Goal: Task Accomplishment & Management: Use online tool/utility

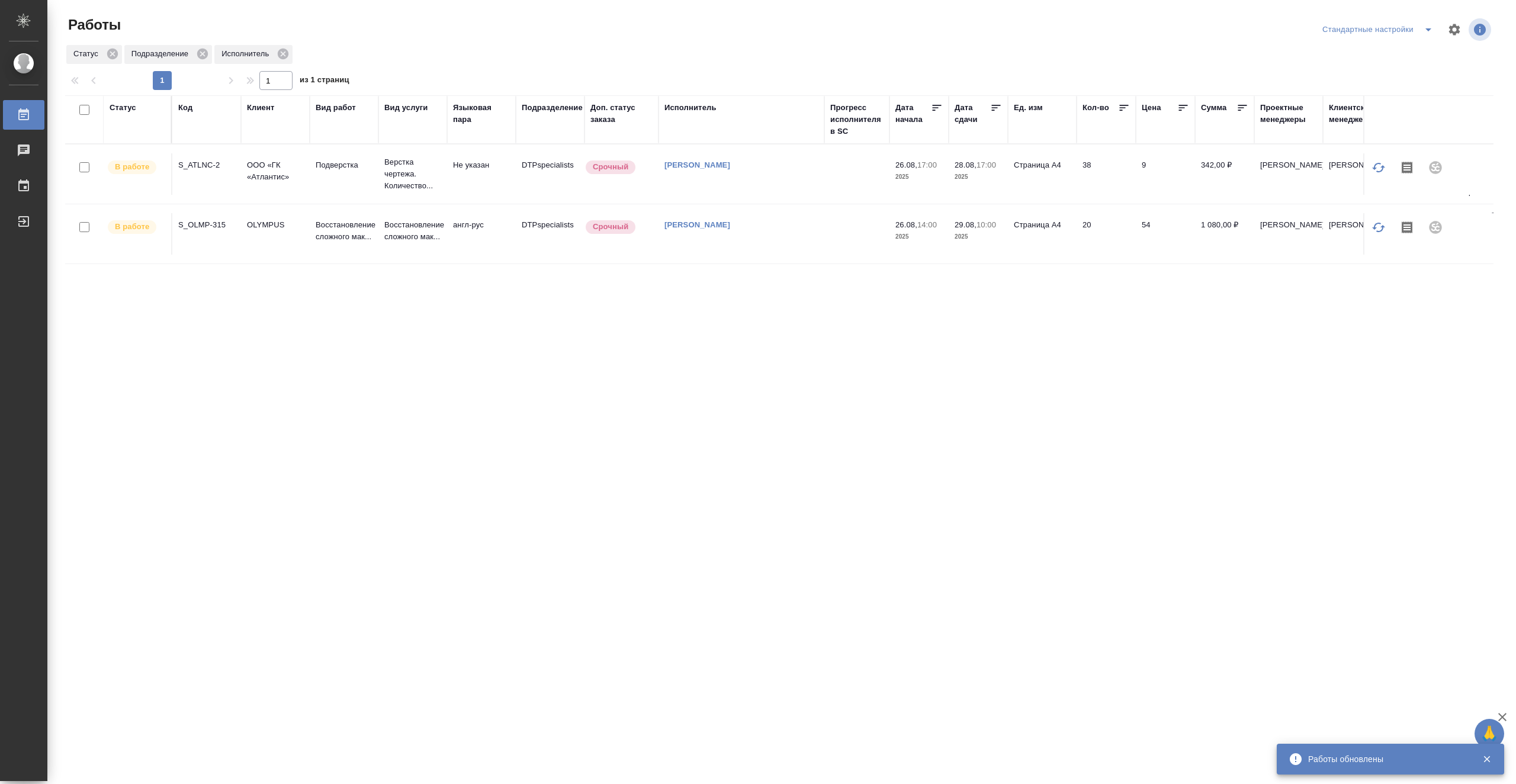
click at [820, 180] on td "[PERSON_NAME]" at bounding box center [741, 174] width 166 height 41
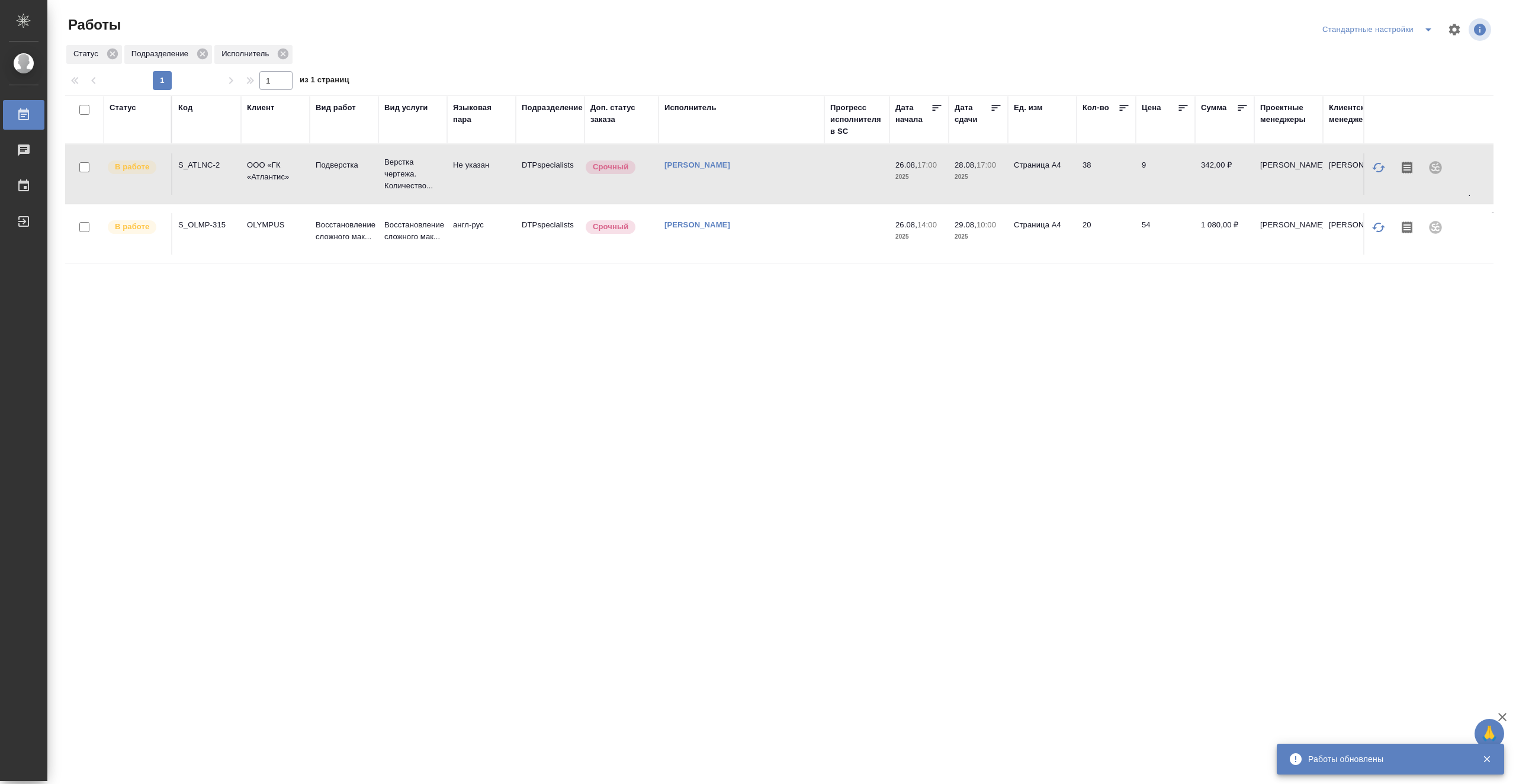
click at [820, 180] on td "[PERSON_NAME]" at bounding box center [741, 174] width 166 height 41
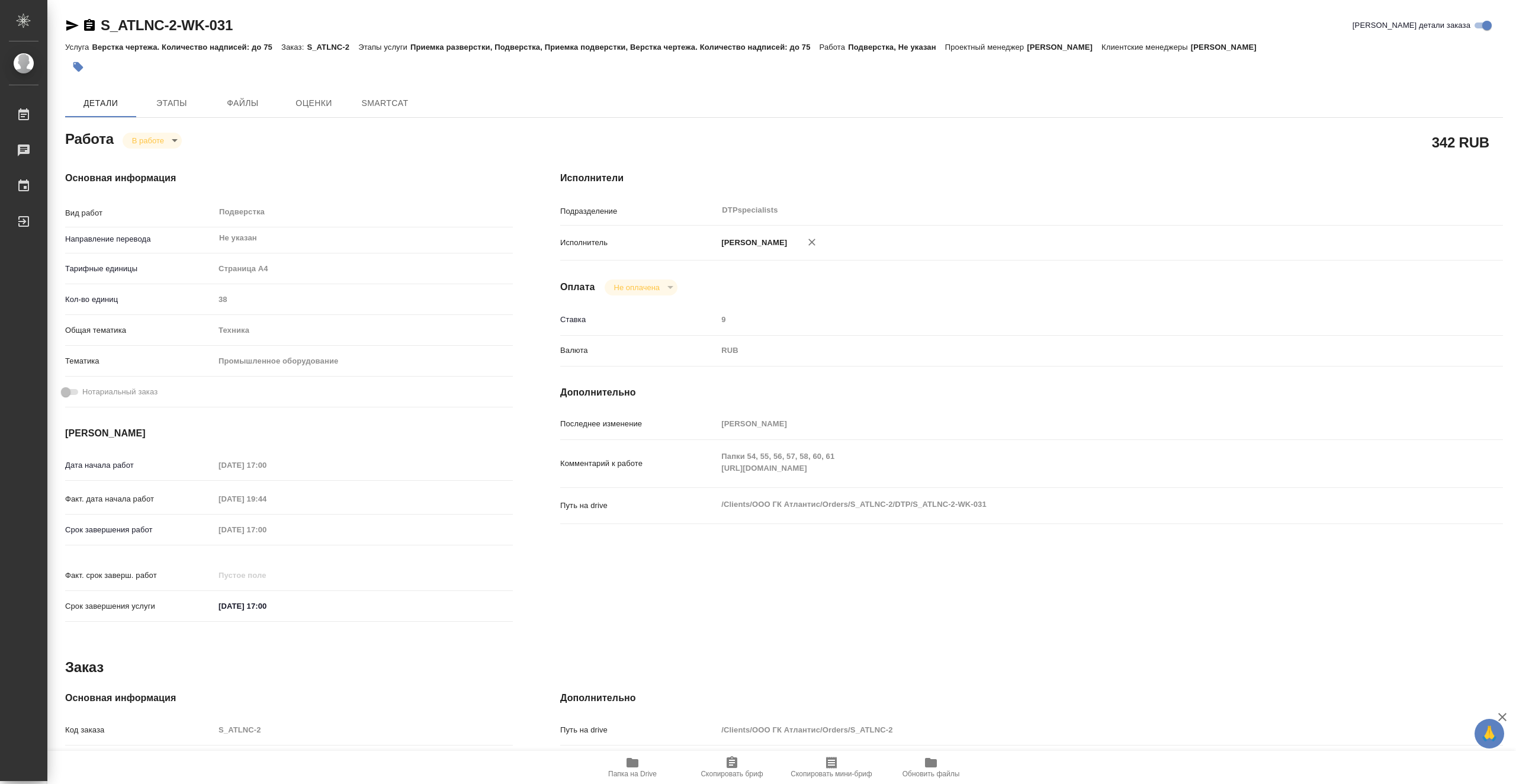
type textarea "x"
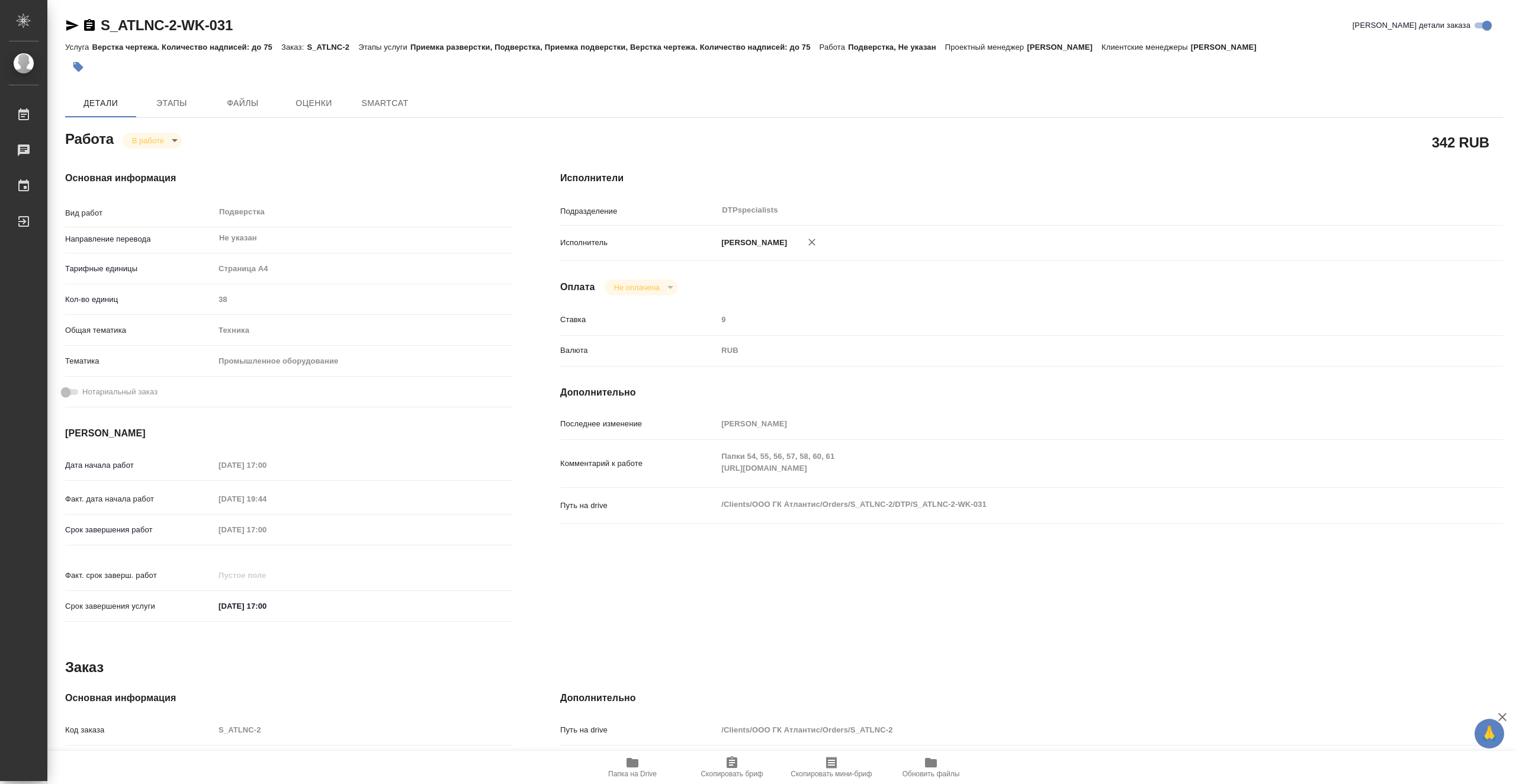
type textarea "x"
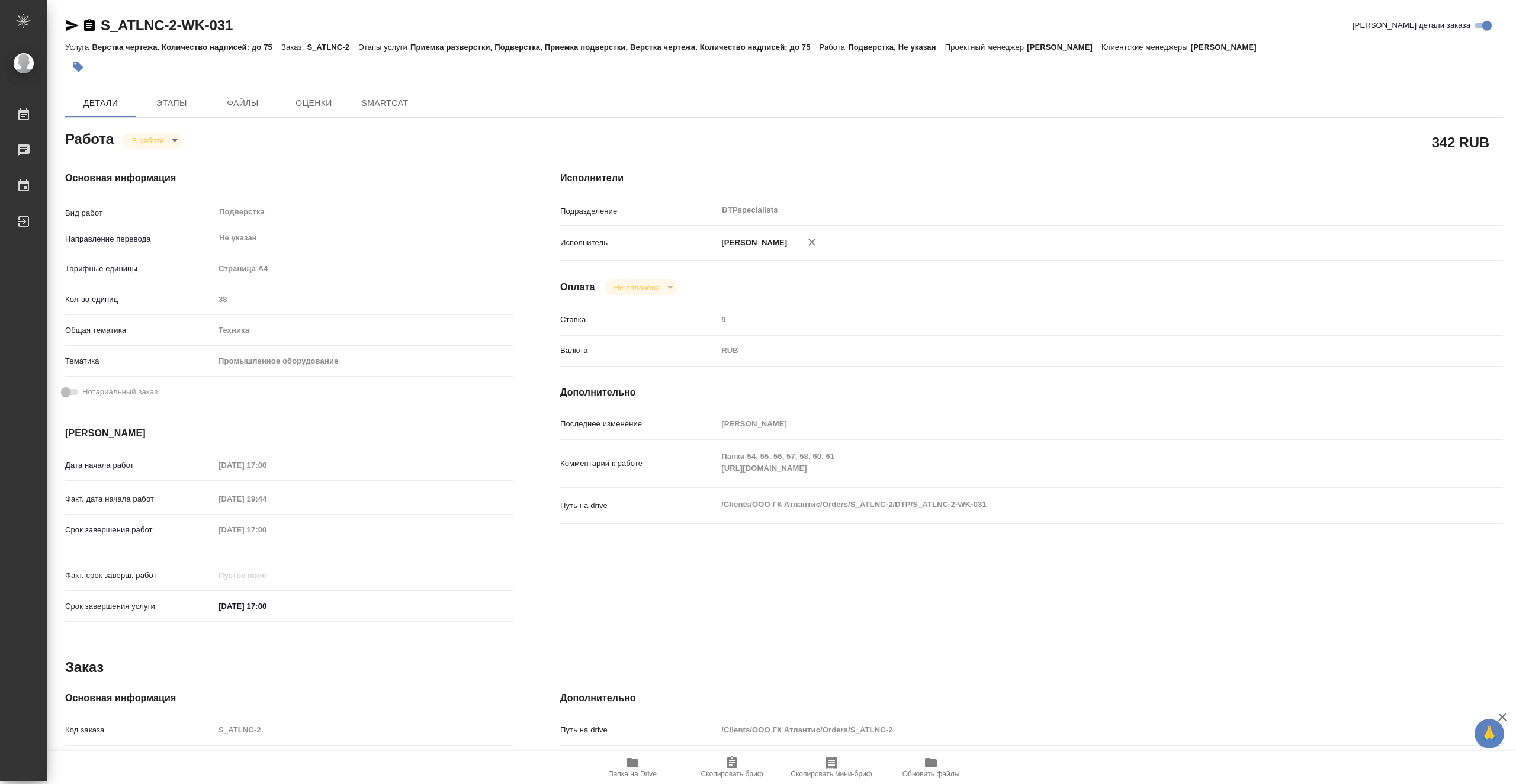
type textarea "x"
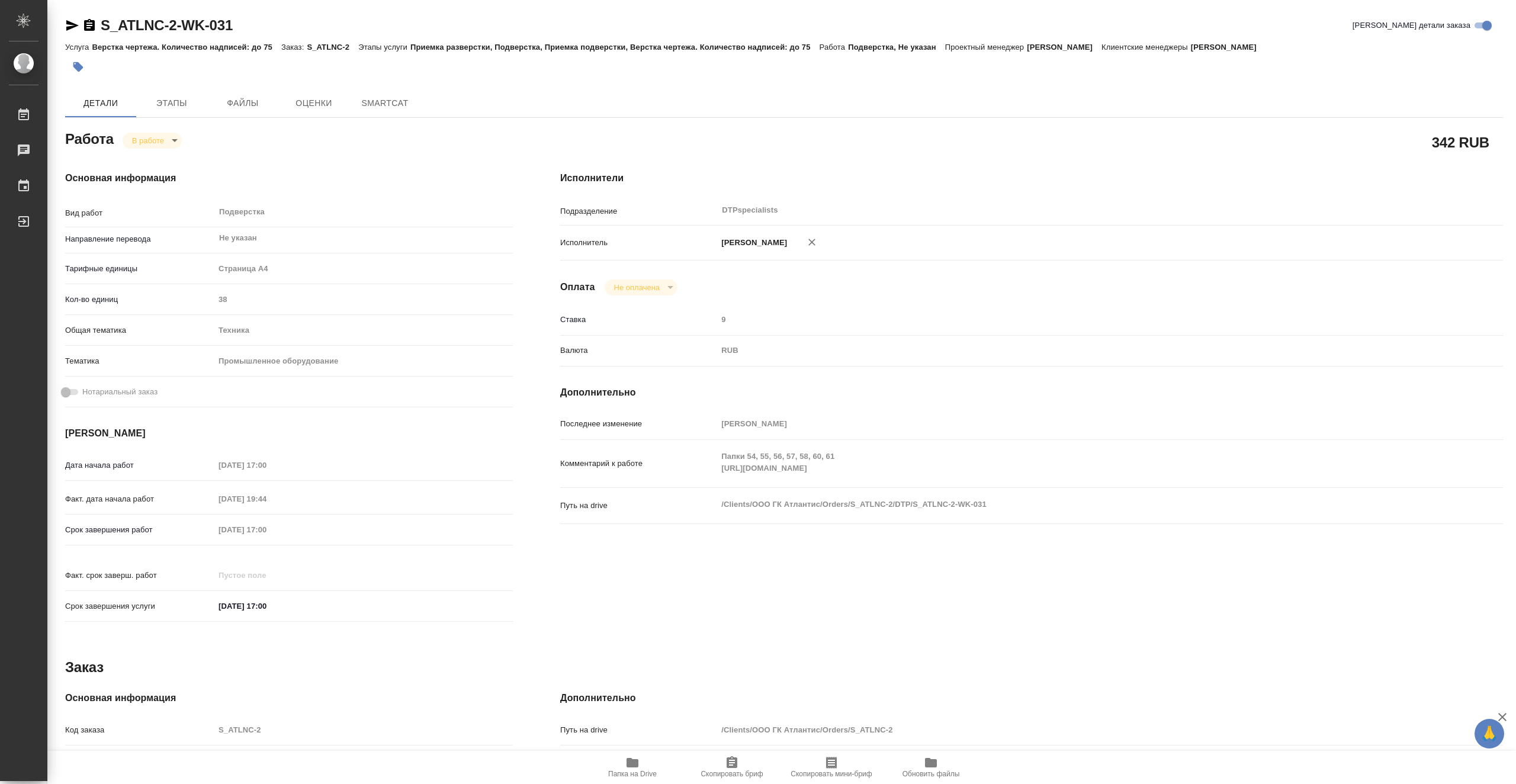
type textarea "x"
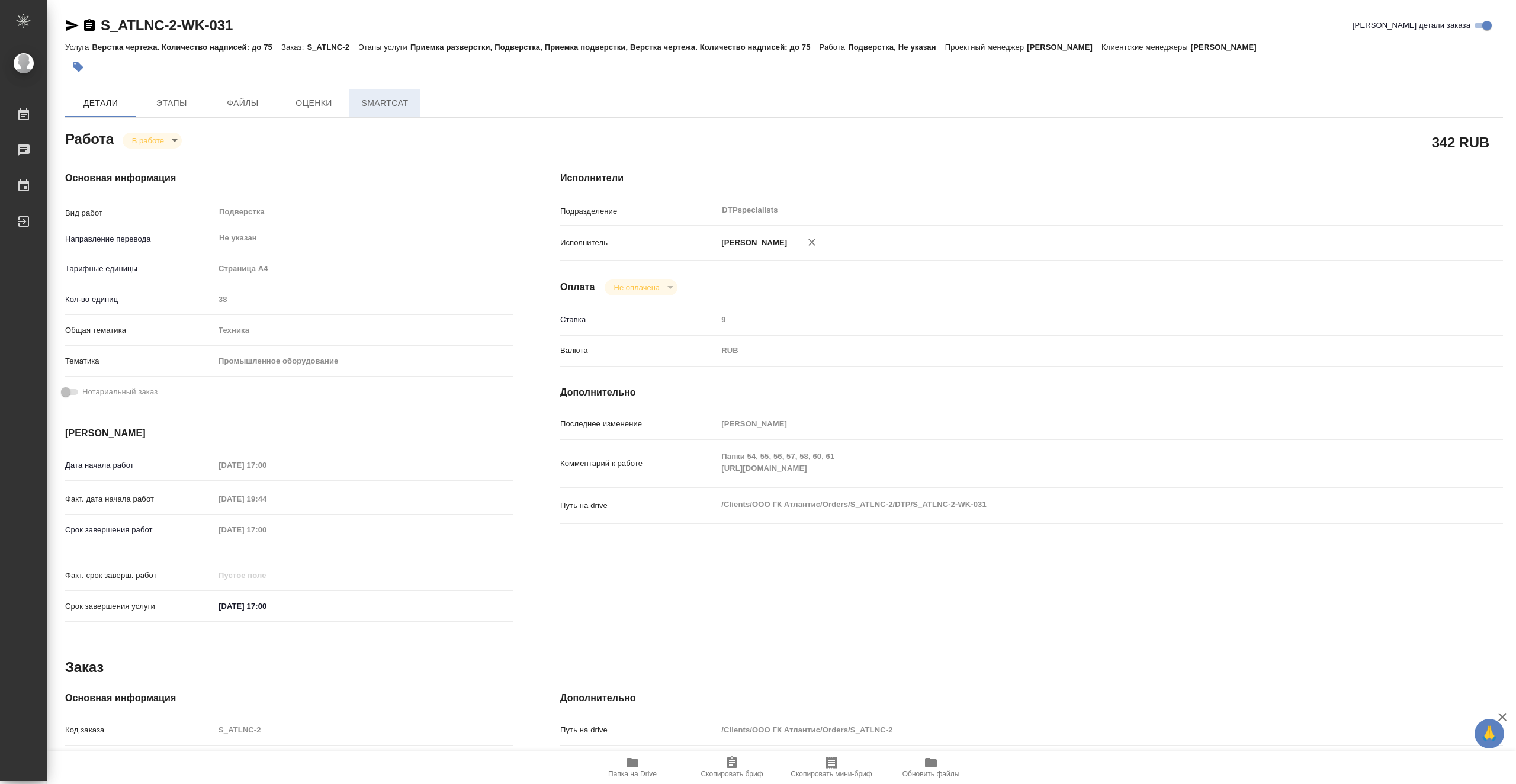
type textarea "x"
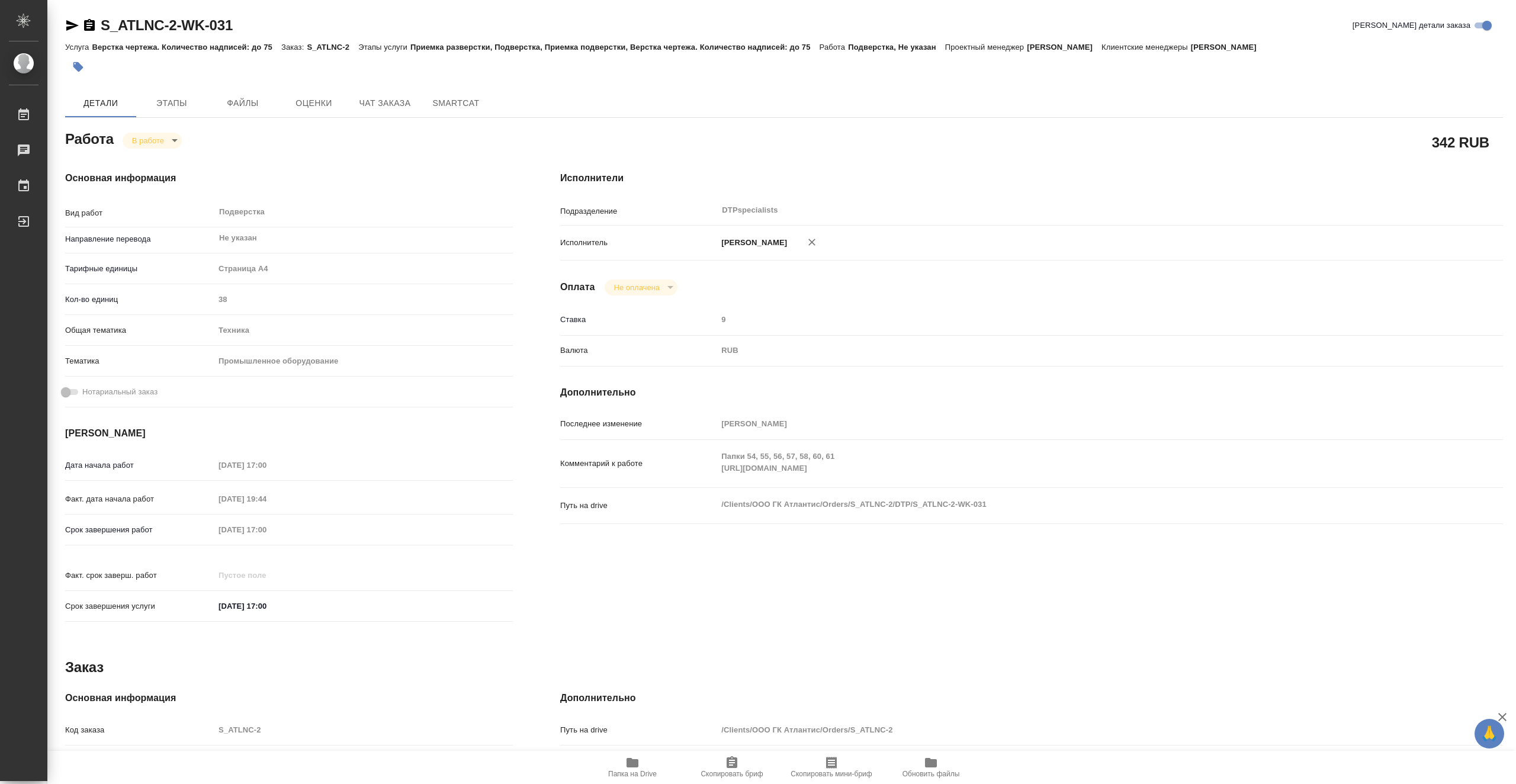
type textarea "x"
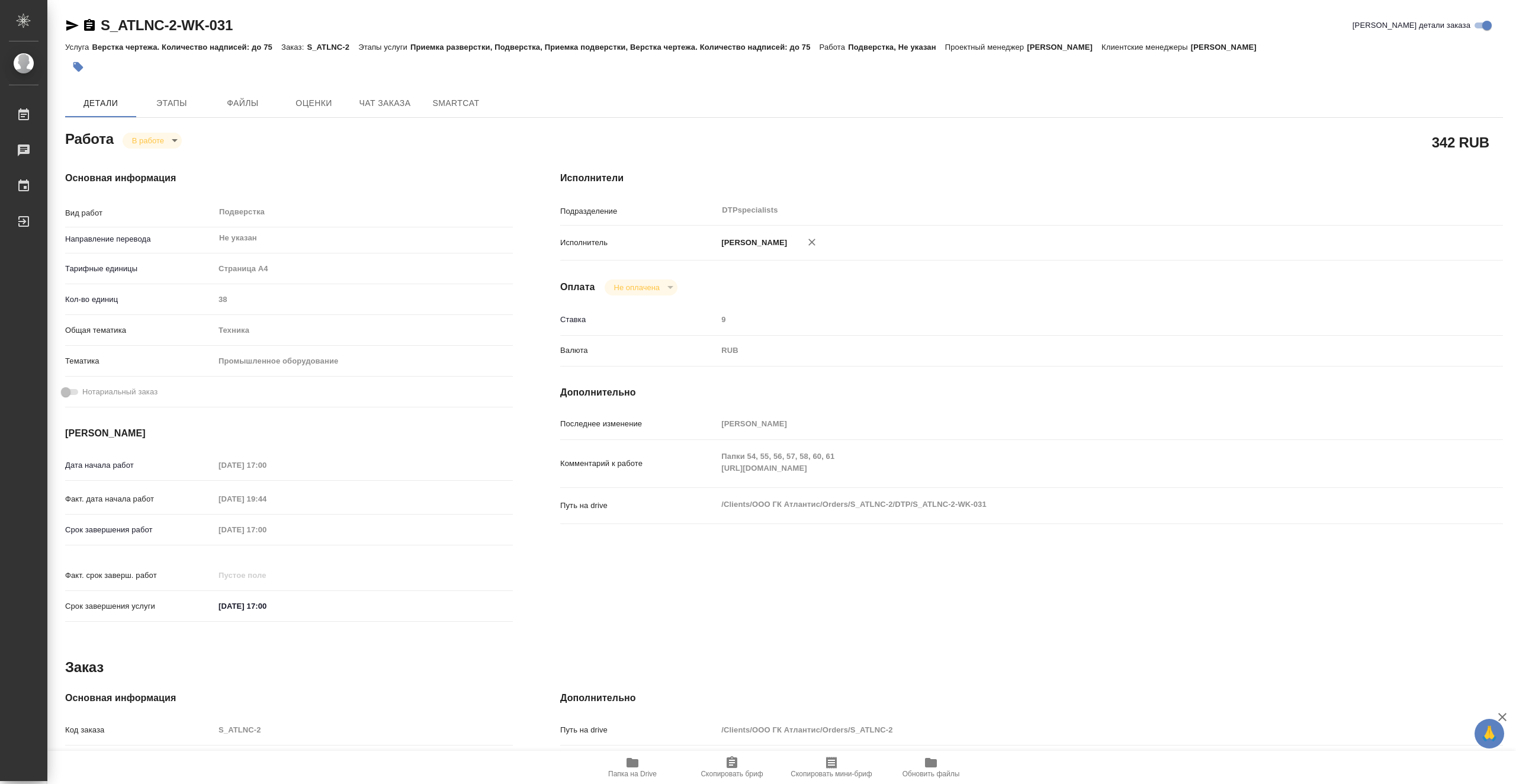
type textarea "x"
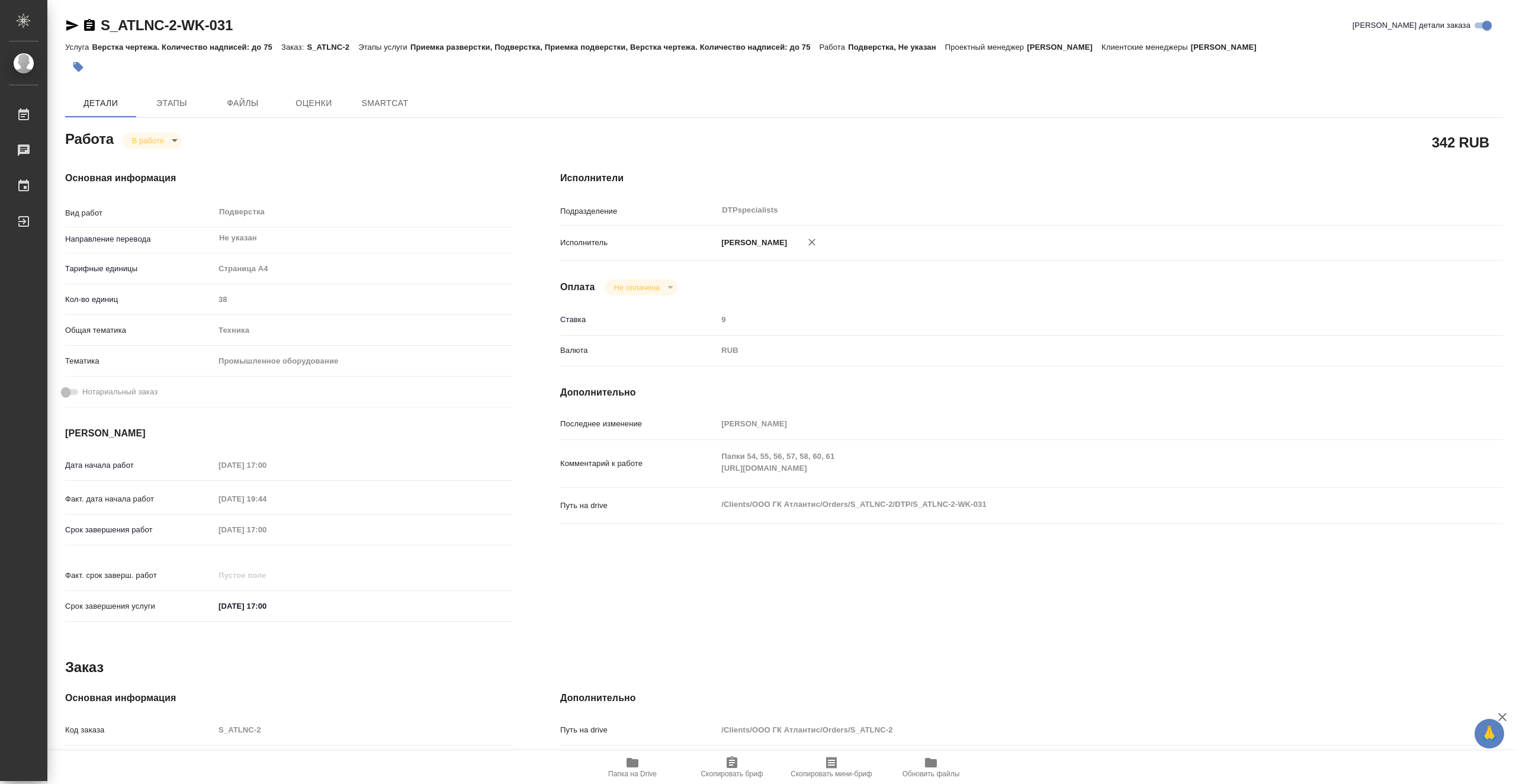
type textarea "x"
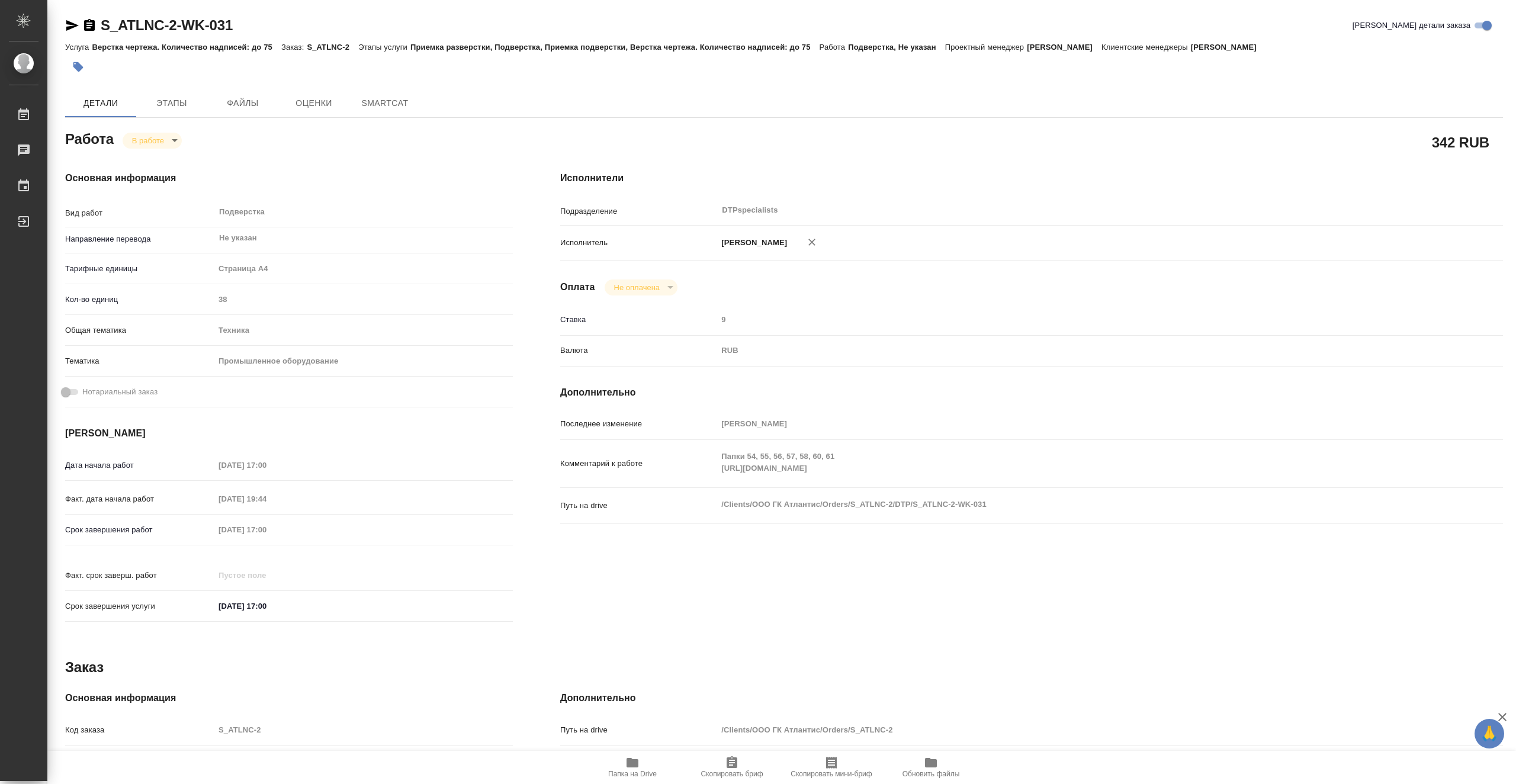
type textarea "x"
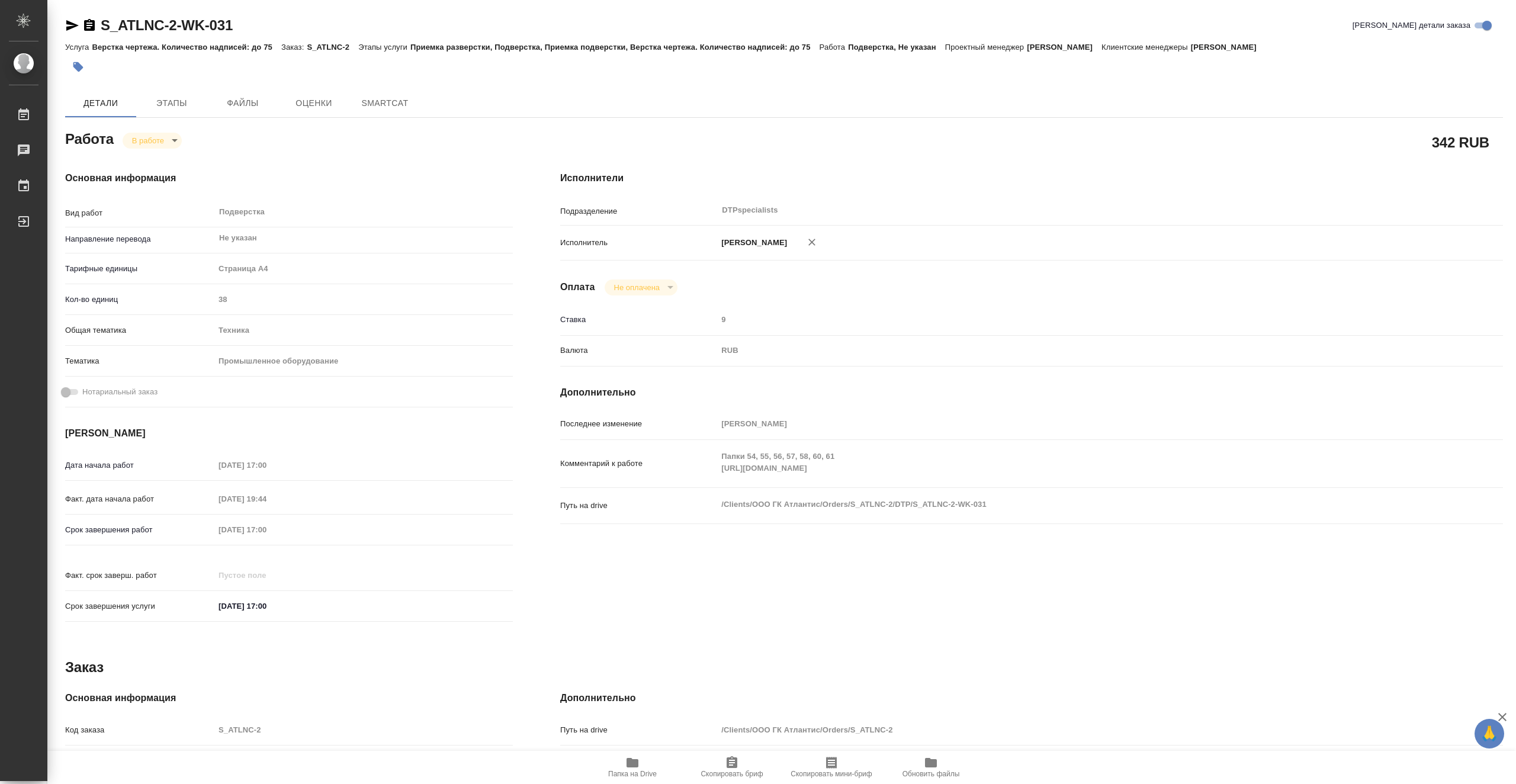
type textarea "x"
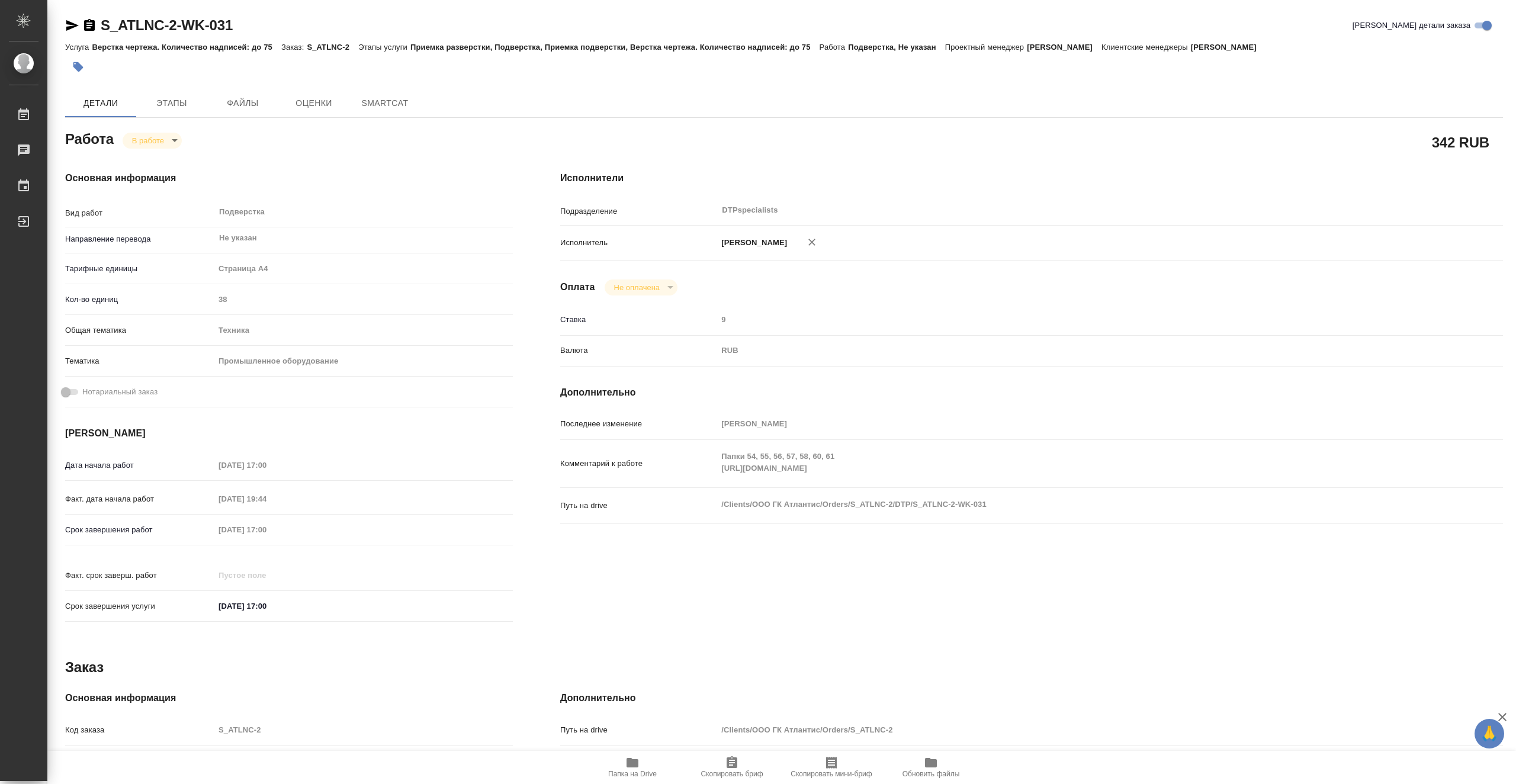
type textarea "x"
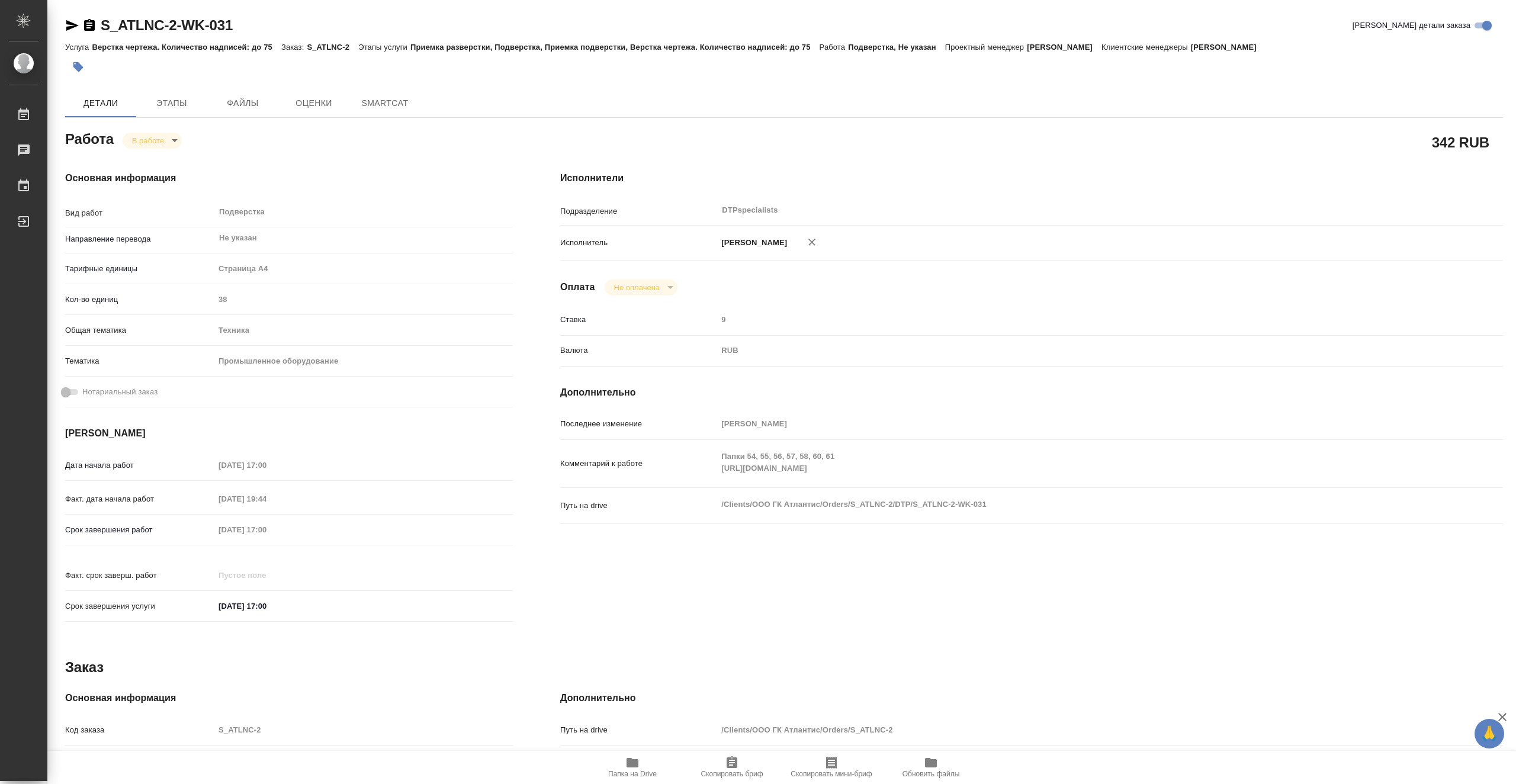
type textarea "x"
